Goal: Feedback & Contribution: Contribute content

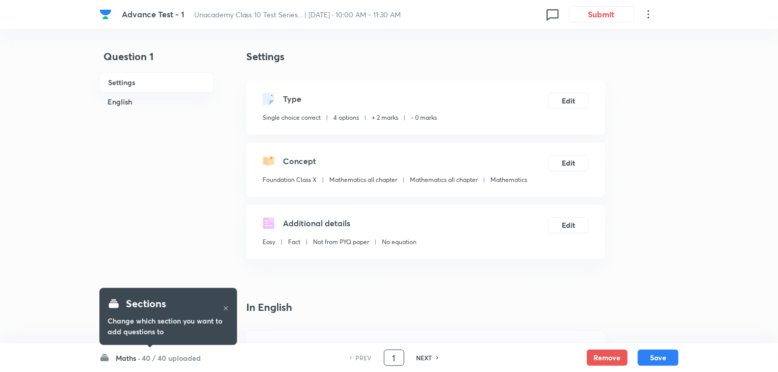
click at [387, 353] on input "1" at bounding box center [393, 358] width 19 height 18
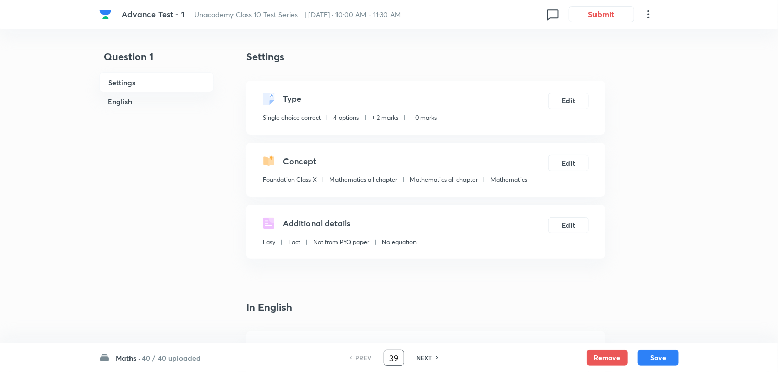
type input "39"
checkbox input "true"
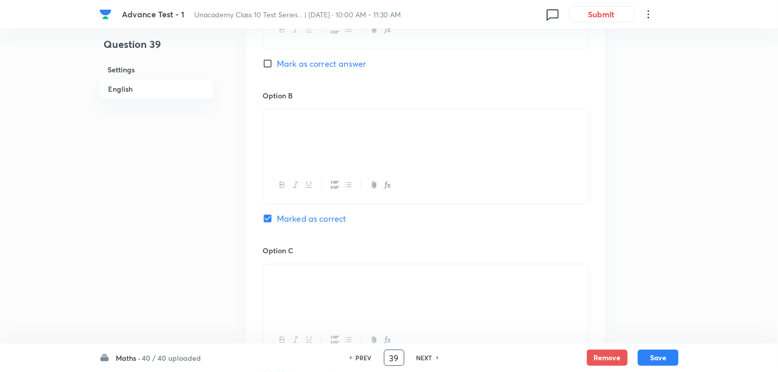
scroll to position [711, 0]
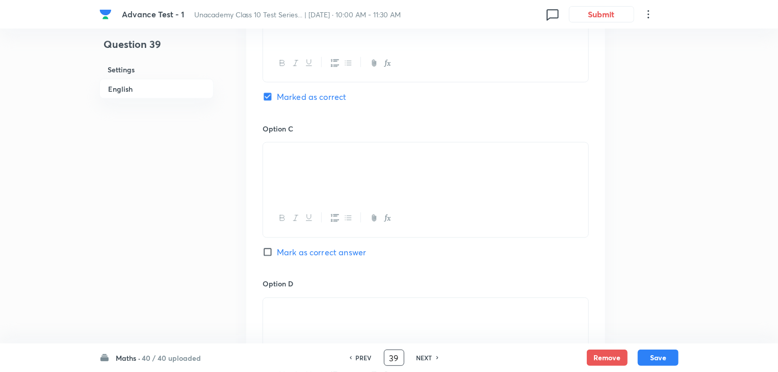
click at [268, 253] on input "Mark as correct answer" at bounding box center [269, 252] width 14 height 10
checkbox input "true"
checkbox input "false"
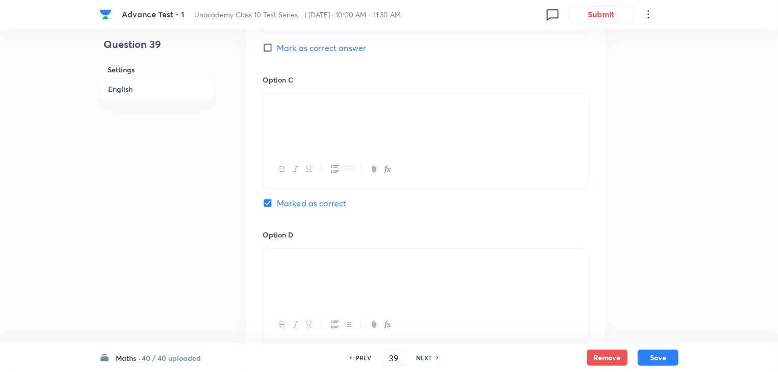
scroll to position [785, 0]
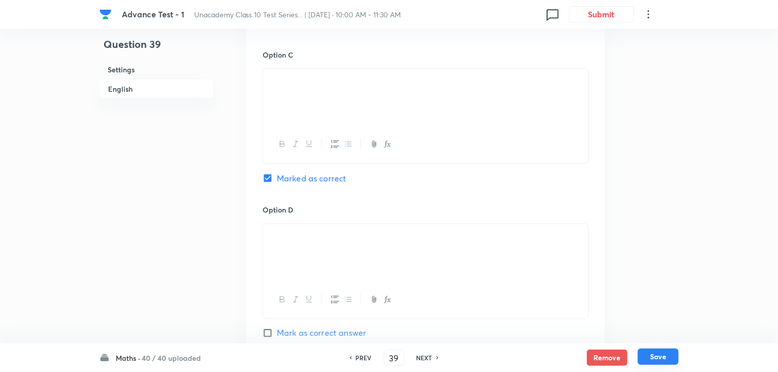
click at [647, 355] on button "Save" at bounding box center [658, 357] width 41 height 16
type input "40"
checkbox input "false"
checkbox input "true"
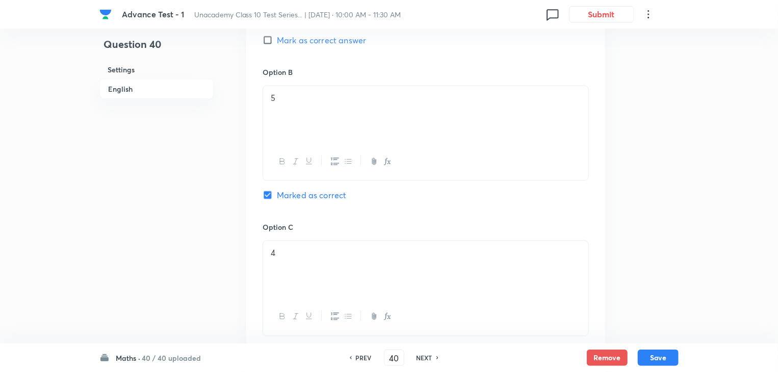
scroll to position [616, 0]
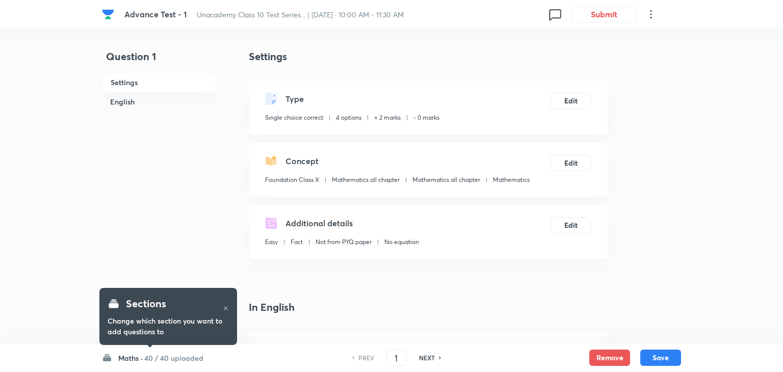
checkbox input "true"
click at [398, 356] on input "1" at bounding box center [393, 358] width 19 height 18
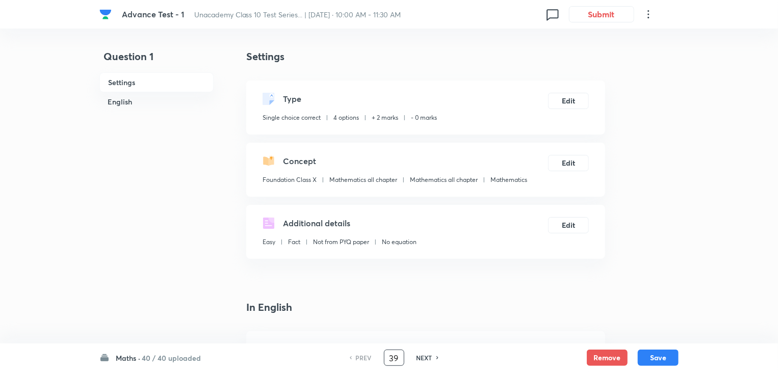
type input "39"
checkbox input "false"
checkbox input "true"
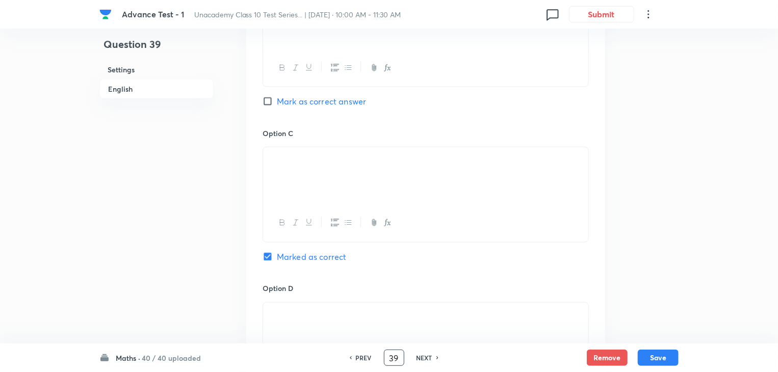
scroll to position [707, 0]
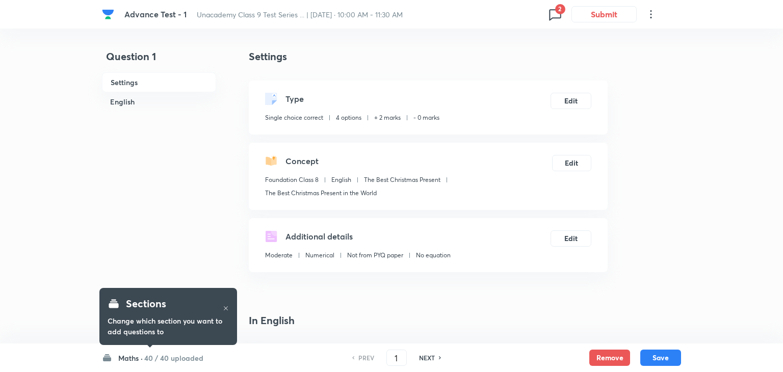
checkbox input "true"
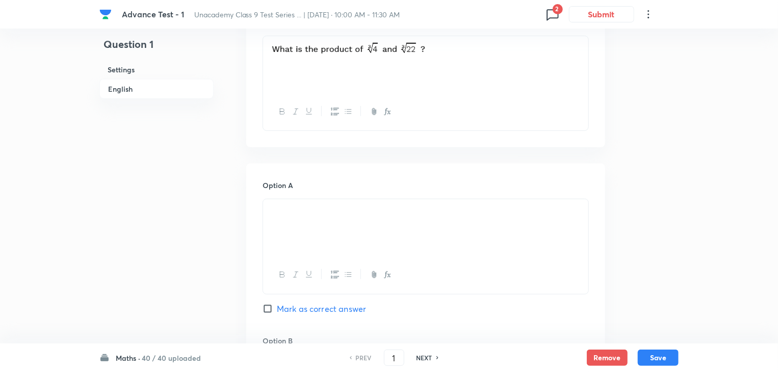
scroll to position [343, 0]
click at [269, 309] on input "Mark as correct answer" at bounding box center [269, 310] width 14 height 10
checkbox input "true"
checkbox input "false"
click at [660, 359] on button "Save" at bounding box center [658, 357] width 41 height 16
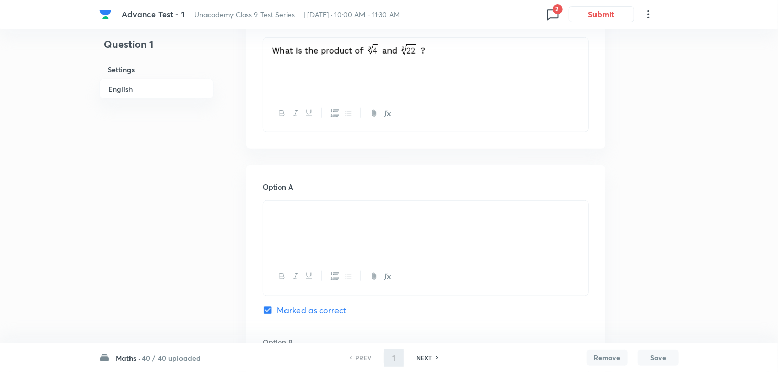
type input "2"
checkbox input "false"
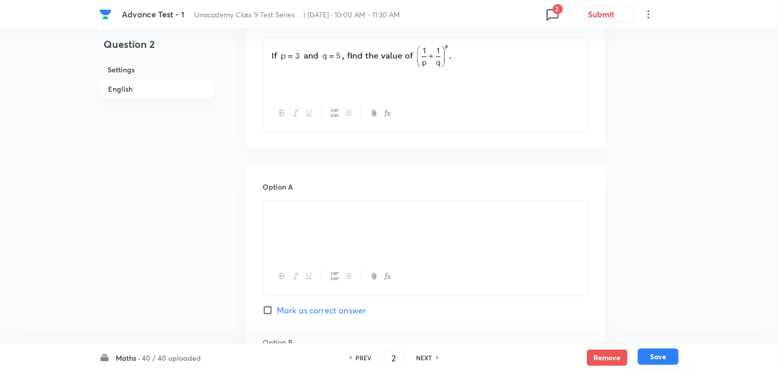
checkbox input "true"
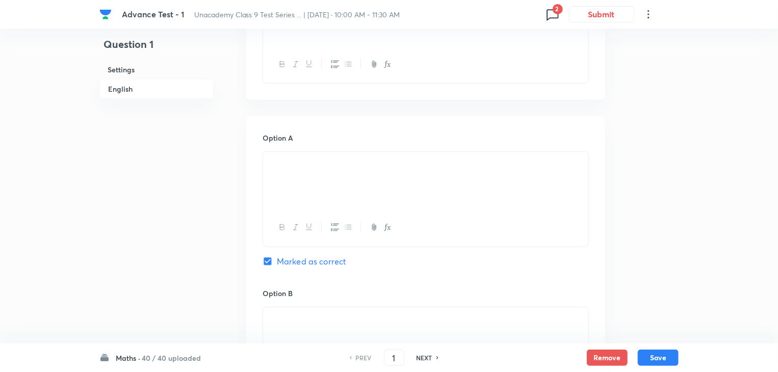
scroll to position [391, 0]
click at [650, 360] on button "Save" at bounding box center [658, 357] width 41 height 16
type input "2"
checkbox input "false"
checkbox input "true"
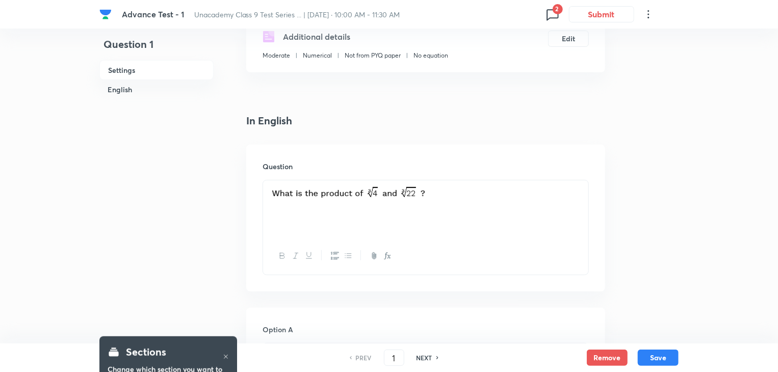
scroll to position [343, 0]
